Goal: Contribute content: Contribute content

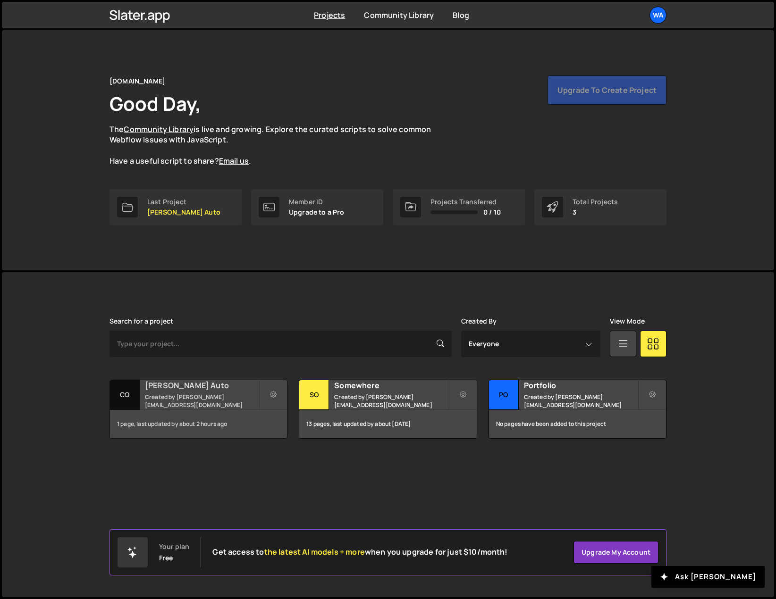
click at [188, 391] on h2 "[PERSON_NAME] Auto" at bounding box center [202, 385] width 114 height 10
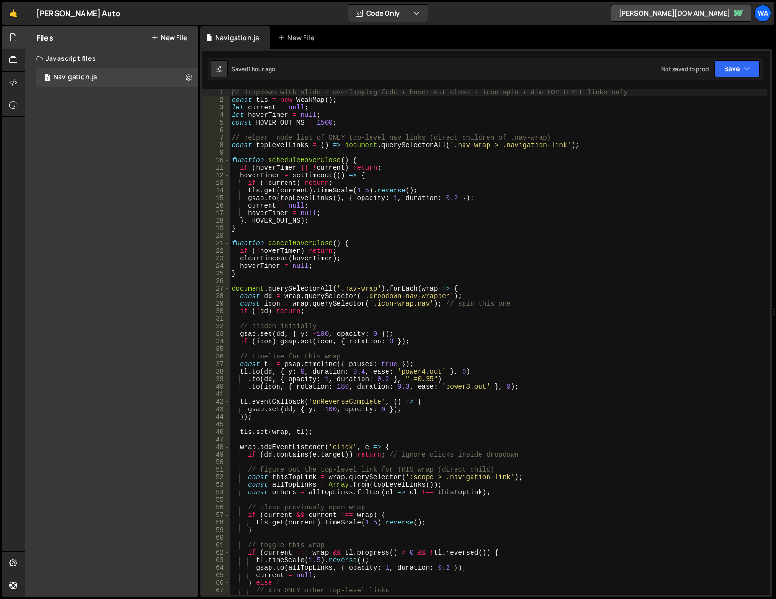
click at [172, 36] on button "New File" at bounding box center [168, 38] width 35 height 8
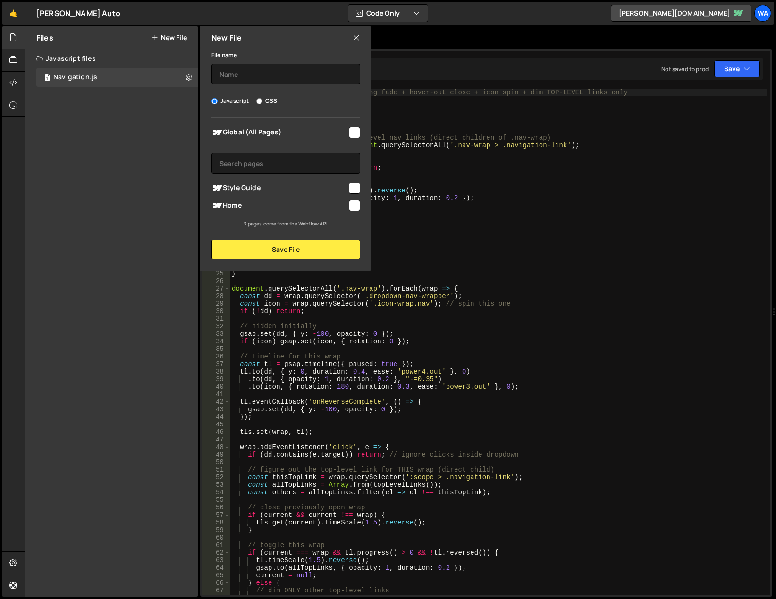
click at [353, 203] on input "checkbox" at bounding box center [354, 205] width 11 height 11
checkbox input "true"
click at [246, 70] on input "text" at bounding box center [285, 74] width 149 height 21
type input "typing-header"
click at [314, 247] on button "Save File" at bounding box center [285, 250] width 149 height 20
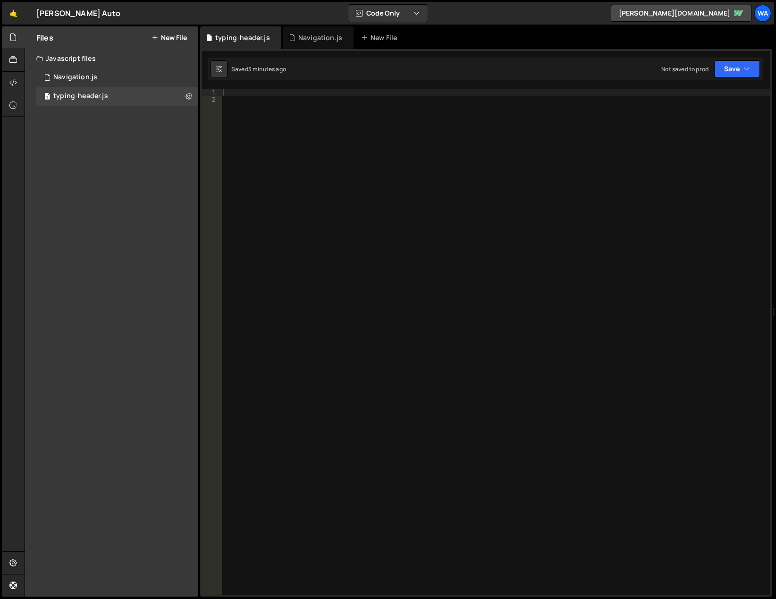
click at [354, 103] on div at bounding box center [495, 349] width 549 height 521
click at [344, 95] on div at bounding box center [495, 349] width 549 height 521
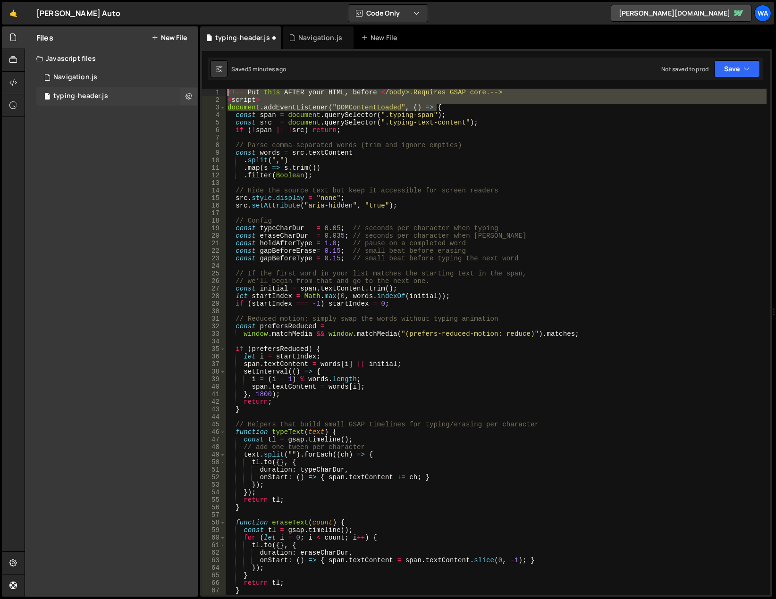
drag, startPoint x: 447, startPoint y: 107, endPoint x: 192, endPoint y: 87, distance: 255.1
click at [192, 87] on div "Files New File Javascript files 1 Navigation.js 0 1 typing-header.js 0 CSS file…" at bounding box center [400, 311] width 751 height 571
type textarea "<!-- Put this AFTER your HTML, before </body>. Requires GSAP core. --> <script>"
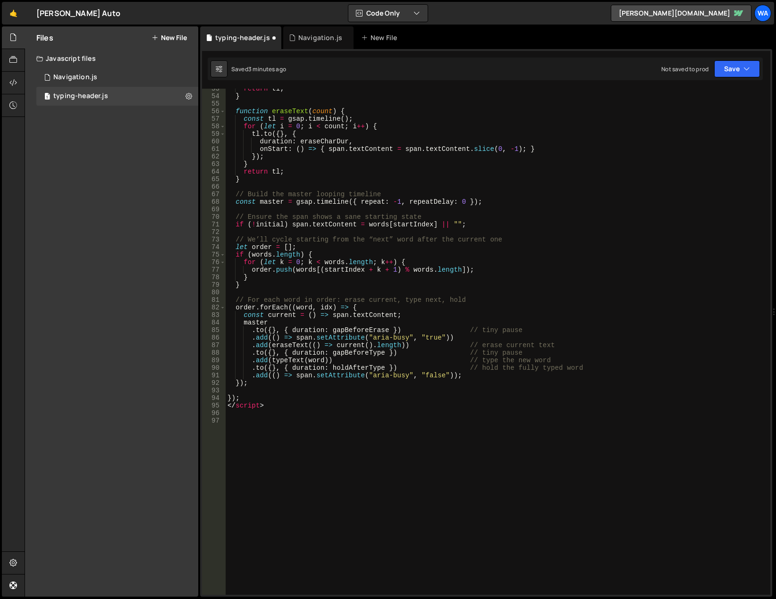
scroll to position [476, 0]
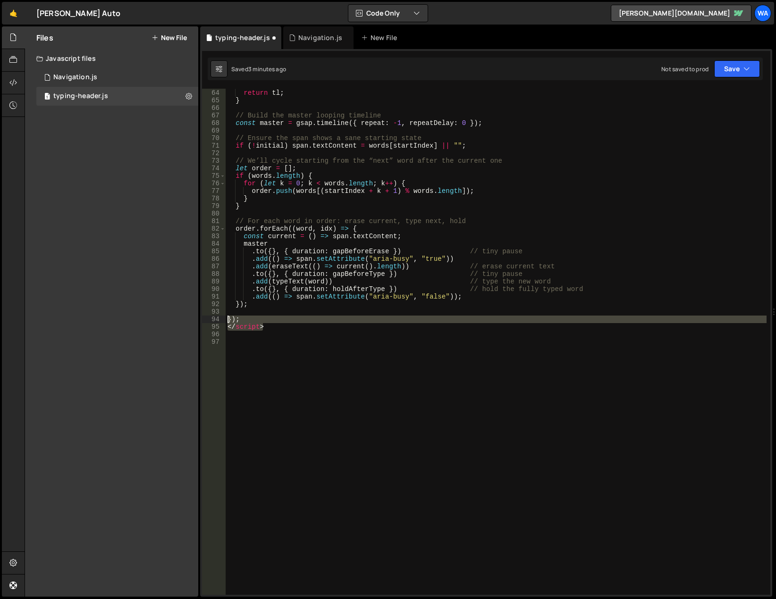
drag, startPoint x: 256, startPoint y: 326, endPoint x: 203, endPoint y: 320, distance: 53.2
click at [203, 320] on div "63 64 65 66 67 68 69 70 71 72 73 74 75 76 77 78 79 80 81 82 83 84 85 86 87 88 8…" at bounding box center [486, 342] width 568 height 506
type textarea "}); </script>"
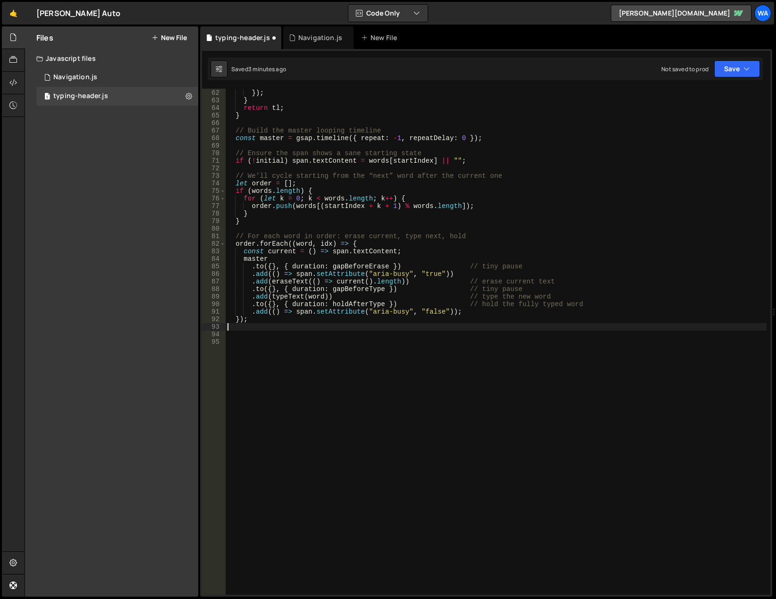
scroll to position [453, 0]
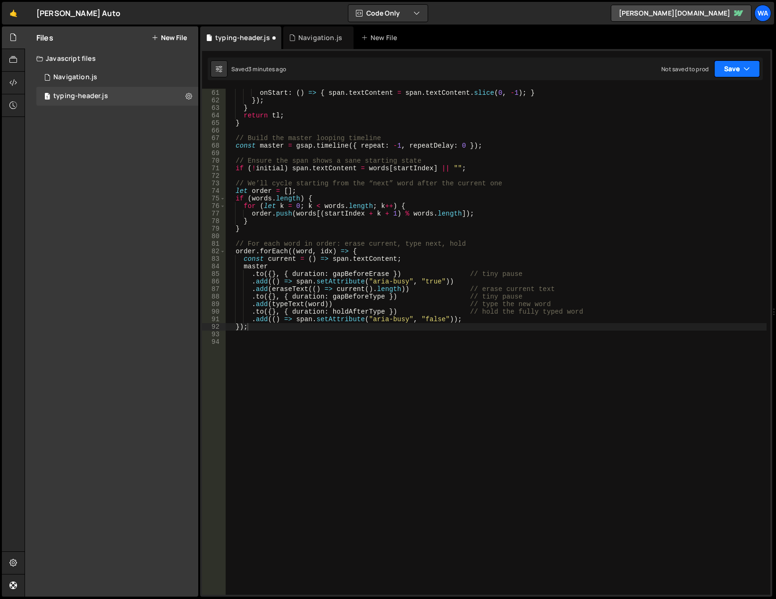
click at [733, 68] on button "Save" at bounding box center [737, 68] width 46 height 17
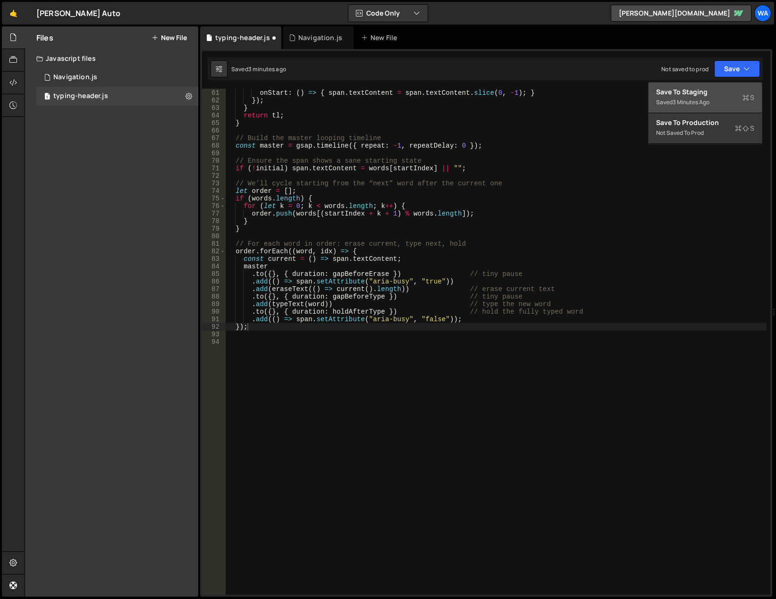
click at [680, 99] on div "3 minutes ago" at bounding box center [690, 102] width 37 height 8
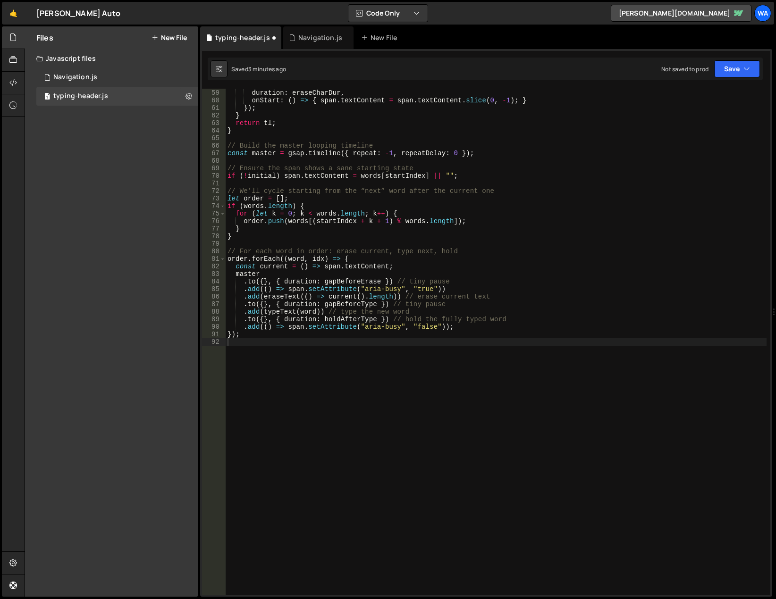
scroll to position [438, 0]
click at [723, 70] on button "Save" at bounding box center [737, 68] width 46 height 17
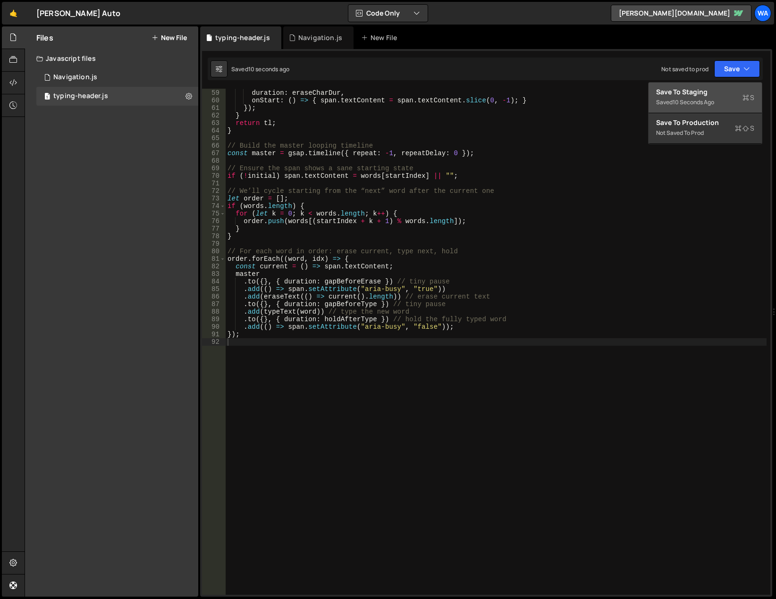
click at [702, 89] on div "Save to Staging S" at bounding box center [705, 91] width 98 height 9
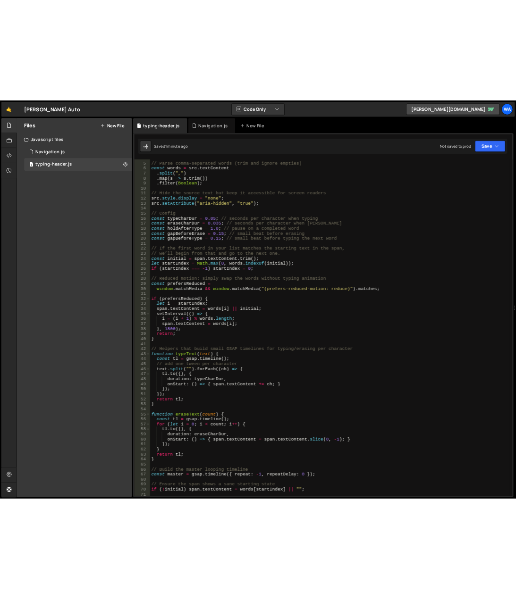
scroll to position [0, 0]
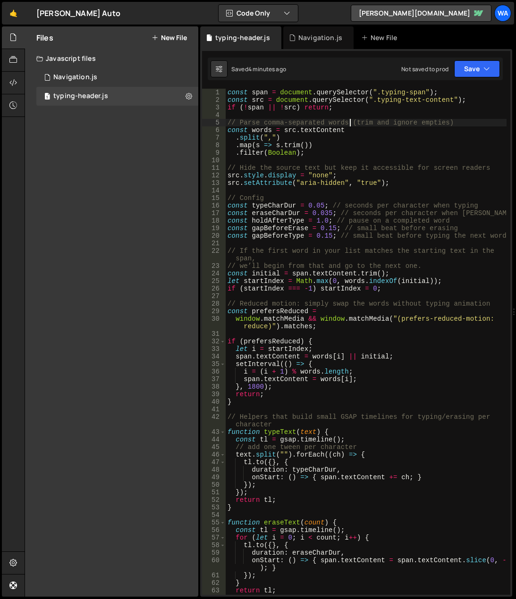
click at [349, 124] on div "const span = document . querySelector ( ".typing-span" ) ; const src = document…" at bounding box center [366, 349] width 281 height 521
type textarea "});"
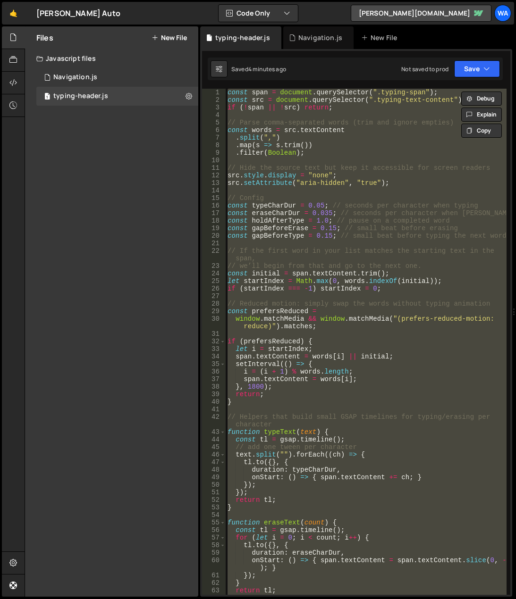
paste textarea
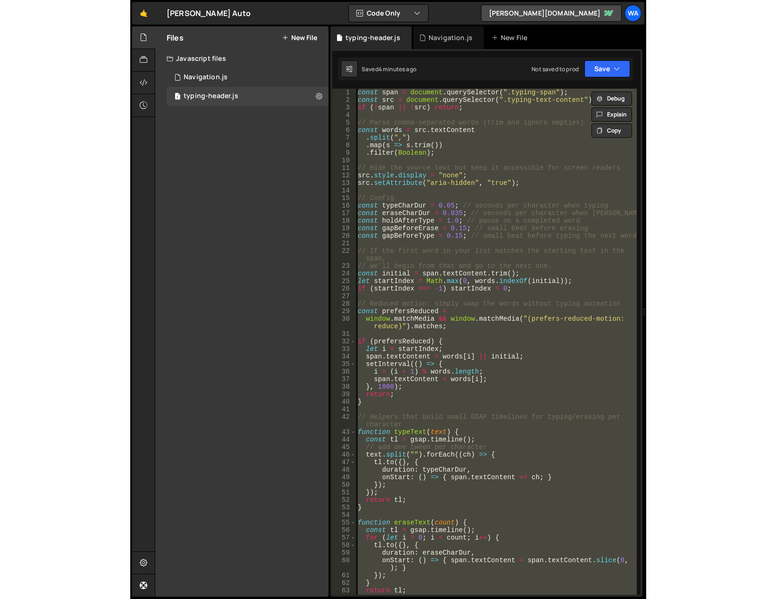
scroll to position [83, 0]
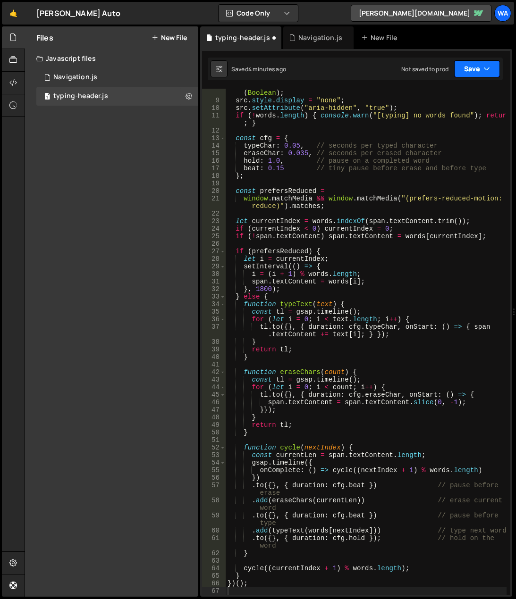
click at [469, 69] on button "Save" at bounding box center [477, 68] width 46 height 17
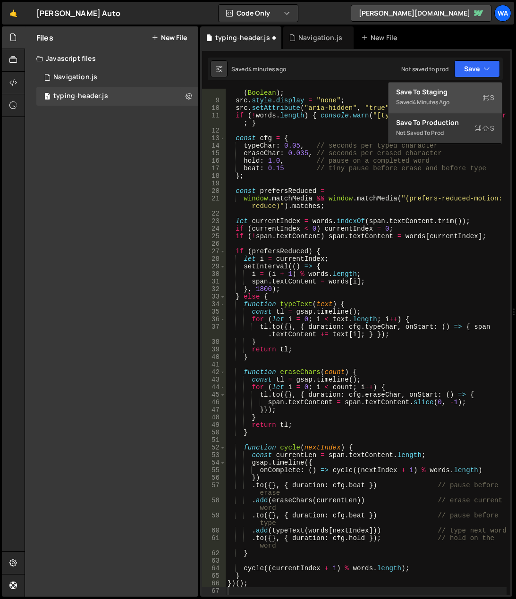
click at [445, 90] on div "Save to Staging S" at bounding box center [445, 91] width 98 height 9
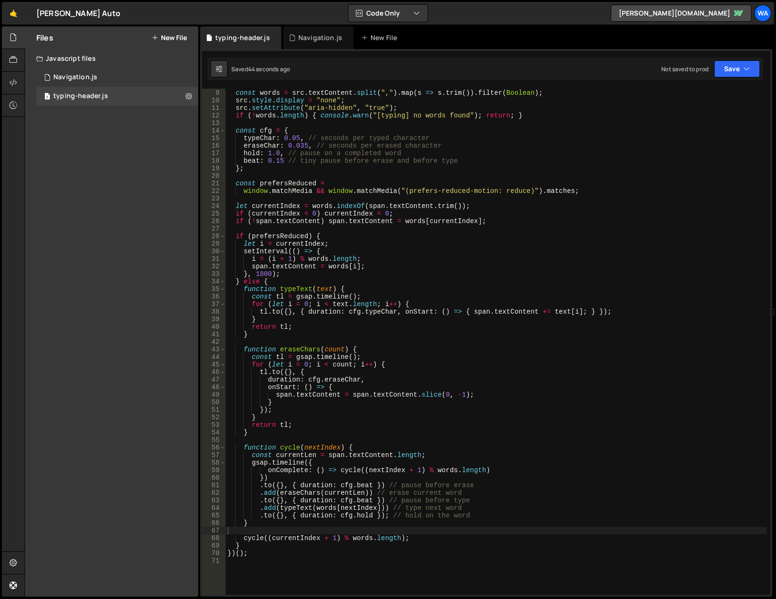
scroll to position [0, 0]
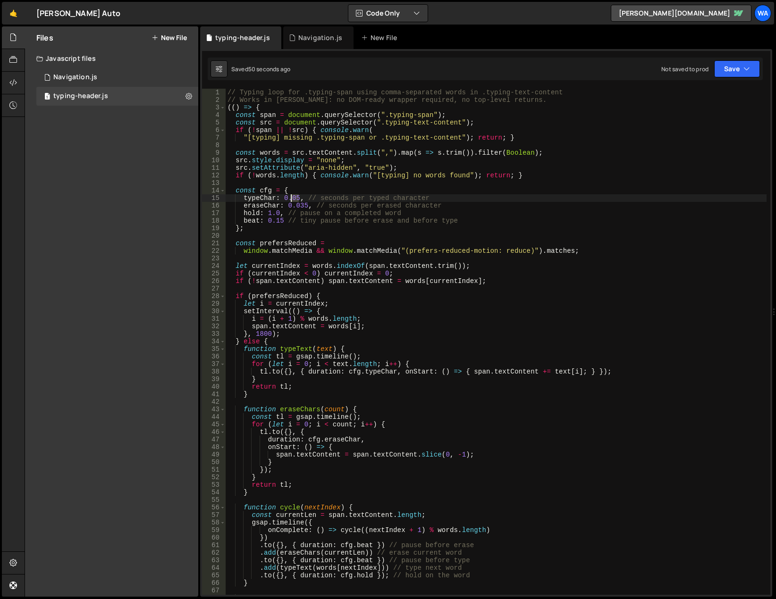
click at [292, 198] on div "// Typing loop for .typing-span using comma-separated words in .typing-text-con…" at bounding box center [496, 349] width 541 height 521
drag, startPoint x: 306, startPoint y: 206, endPoint x: 300, endPoint y: 206, distance: 6.2
click at [300, 206] on div "// Typing loop for .typing-span using comma-separated words in .typing-text-con…" at bounding box center [496, 349] width 541 height 521
click at [270, 215] on div "// Typing loop for .typing-span using comma-separated words in .typing-text-con…" at bounding box center [496, 349] width 541 height 521
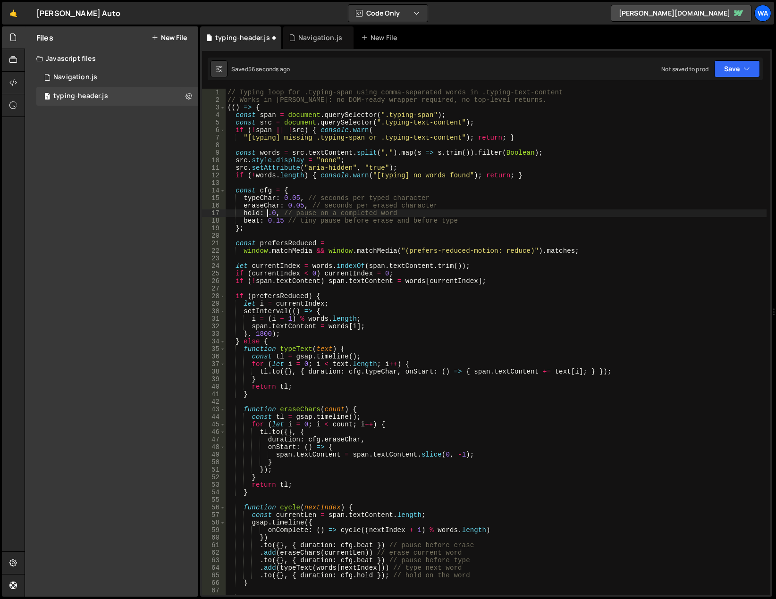
scroll to position [0, 3]
click at [306, 189] on div "// Typing loop for .typing-span using comma-separated words in .typing-text-con…" at bounding box center [496, 349] width 541 height 521
click at [276, 223] on div "// Typing loop for .typing-span using comma-separated words in .typing-text-con…" at bounding box center [496, 349] width 541 height 521
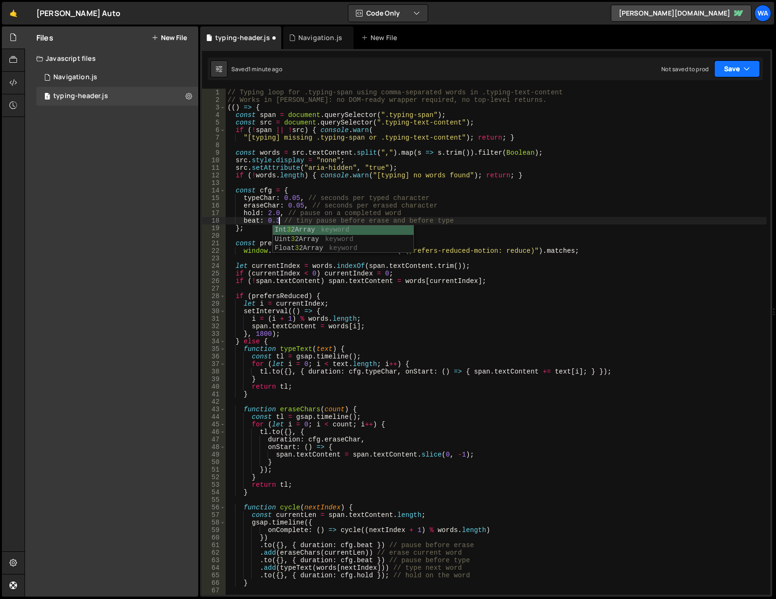
click at [727, 69] on button "Save" at bounding box center [737, 68] width 46 height 17
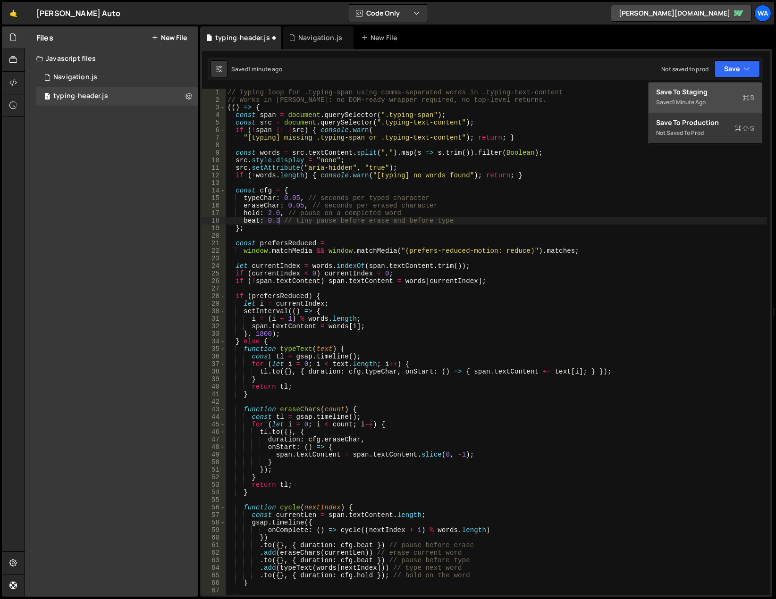
click at [698, 91] on div "Save to Staging S" at bounding box center [705, 91] width 98 height 9
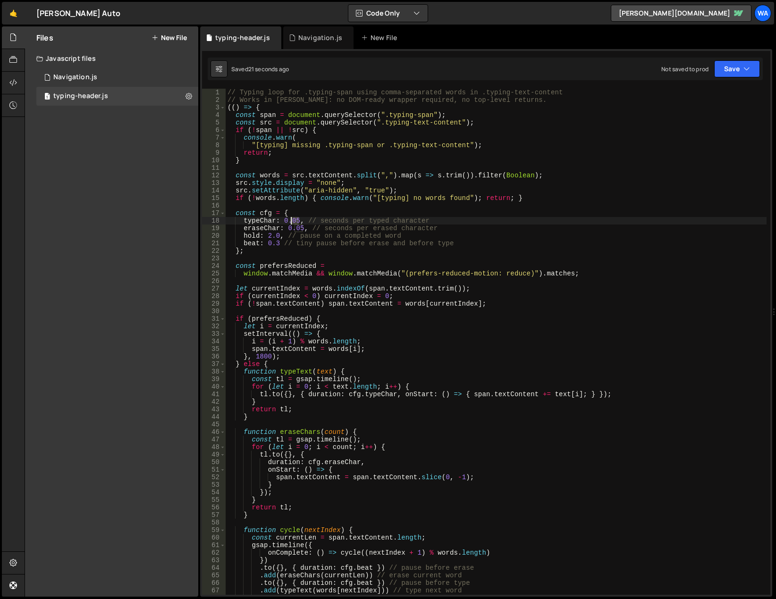
drag, startPoint x: 297, startPoint y: 221, endPoint x: 292, endPoint y: 220, distance: 5.3
click at [292, 220] on div "// Typing loop for .typing-span using comma-separated words in .typing-text-con…" at bounding box center [496, 349] width 541 height 521
click at [729, 75] on button "Save" at bounding box center [737, 68] width 46 height 17
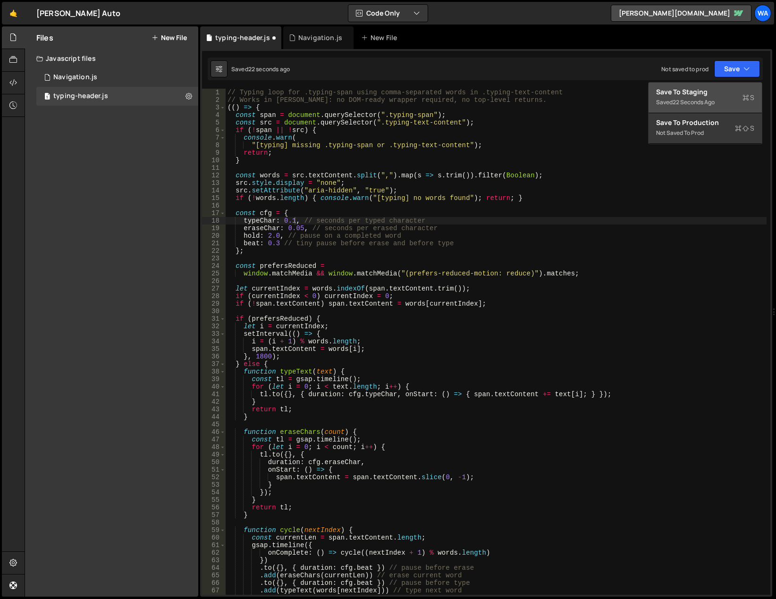
click at [695, 94] on div "Save to Staging S" at bounding box center [705, 91] width 98 height 9
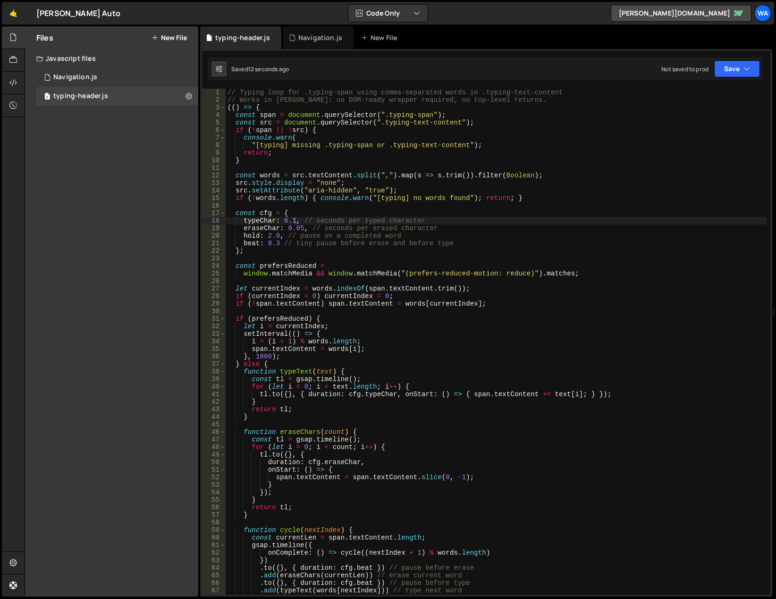
click at [270, 237] on div "// Typing loop for .typing-span using comma-separated words in .typing-text-con…" at bounding box center [496, 349] width 541 height 521
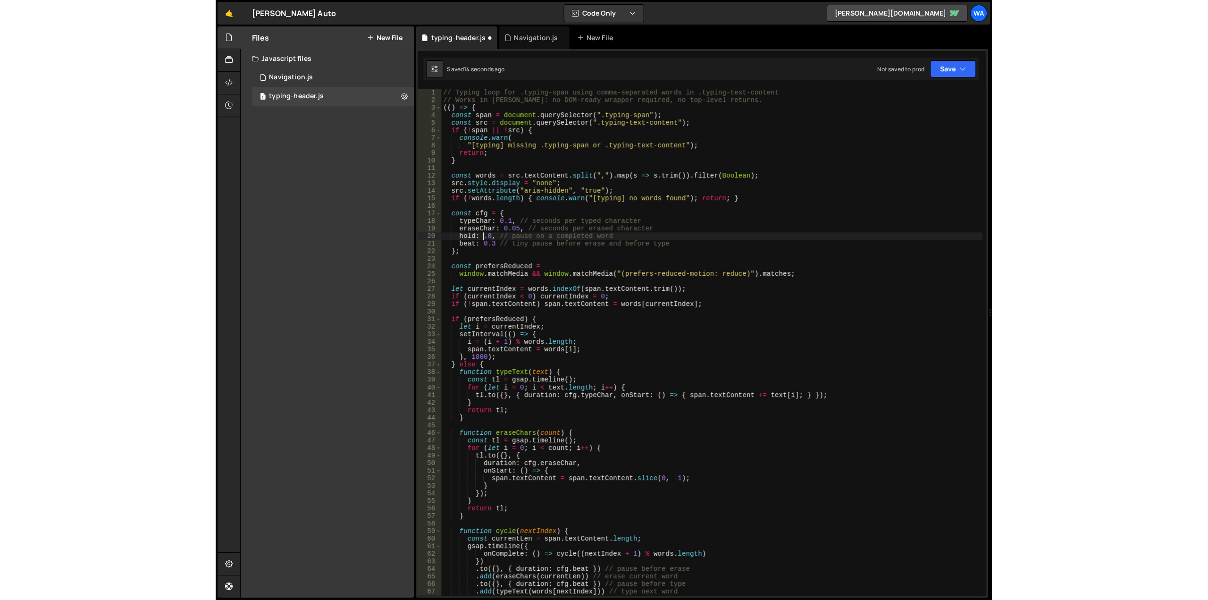
scroll to position [0, 3]
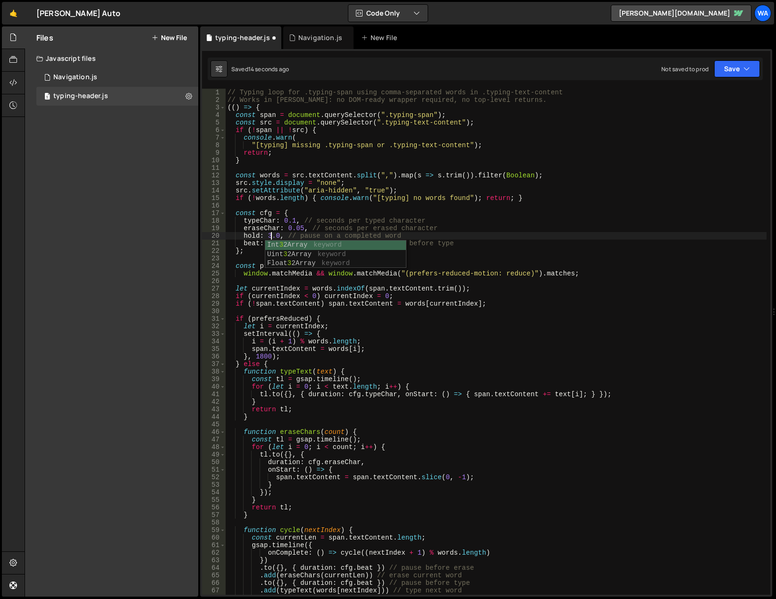
click at [326, 234] on div "// Typing loop for .typing-span using comma-separated words in .typing-text-con…" at bounding box center [496, 349] width 541 height 521
click at [276, 244] on div "// Typing loop for .typing-span using comma-separated words in .typing-text-con…" at bounding box center [496, 349] width 541 height 521
click at [280, 242] on div "// Typing loop for .typing-span using comma-separated words in .typing-text-con…" at bounding box center [496, 349] width 541 height 521
type textarea "beat: 0.1 // tiny pause before erase and before type"
click at [719, 75] on button "Save" at bounding box center [737, 68] width 46 height 17
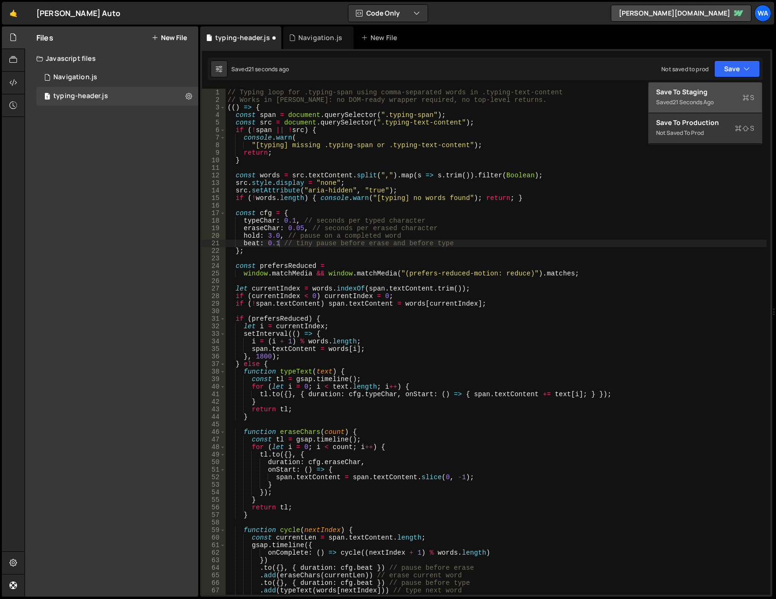
click at [694, 99] on div "21 seconds ago" at bounding box center [692, 102] width 41 height 8
